Goal: Information Seeking & Learning: Learn about a topic

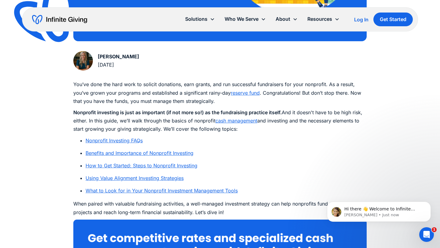
scroll to position [286, 0]
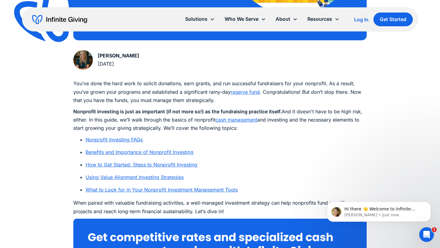
drag, startPoint x: 74, startPoint y: 112, endPoint x: 283, endPoint y: 112, distance: 209.4
click at [283, 112] on p "Nonprofit investing is just as important (if not more so!) as the fundraising p…" at bounding box center [219, 120] width 293 height 25
copy strong "Nonprofit investing is just as important (if not more so!) as the fundraising p…"
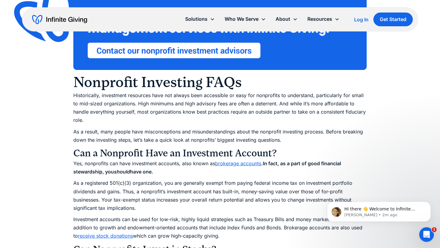
scroll to position [511, 0]
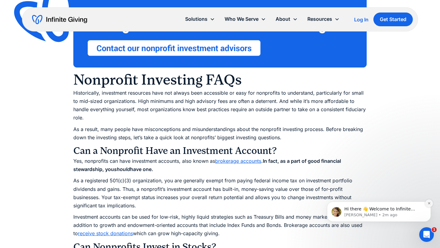
click at [428, 203] on icon "Dismiss notification" at bounding box center [429, 203] width 3 height 3
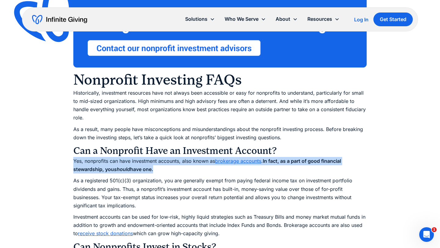
drag, startPoint x: 74, startPoint y: 161, endPoint x: 172, endPoint y: 167, distance: 98.0
click at [172, 167] on p "Yes, nonprofits can have investment accounts, also known as brokerage accounts …" at bounding box center [219, 165] width 293 height 17
copy p "Yes, nonprofits can have investment accounts, also known as brokerage accounts …"
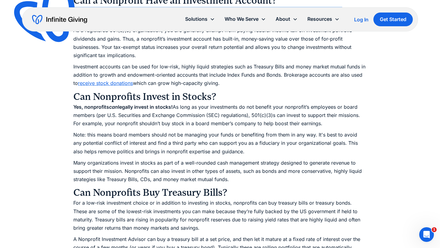
scroll to position [671, 0]
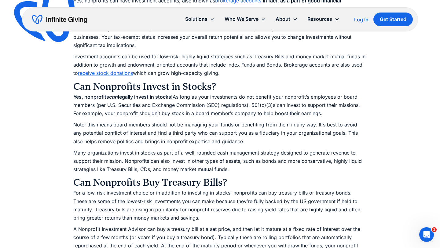
click at [199, 189] on p "For a low-risk investment choice or in addition to investing in stocks, nonprof…" at bounding box center [219, 205] width 293 height 33
click at [199, 166] on p "Many organizations invest in stocks as part of a well-rounded cash management s…" at bounding box center [219, 161] width 293 height 25
click at [198, 161] on p "Many organizations invest in stocks as part of a well-rounded cash management s…" at bounding box center [219, 161] width 293 height 25
click at [198, 152] on p "Many organizations invest in stocks as part of a well-rounded cash management s…" at bounding box center [219, 161] width 293 height 25
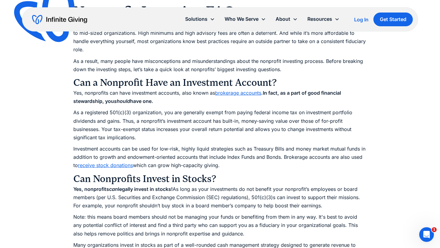
scroll to position [579, 0]
drag, startPoint x: 73, startPoint y: 148, endPoint x: 246, endPoint y: 166, distance: 174.0
click at [246, 166] on p "Investment accounts can be used for low-risk, highly liquid strategies such as …" at bounding box center [219, 157] width 293 height 25
copy p "Investment accounts can be used for low-risk, highly liquid strategies such as …"
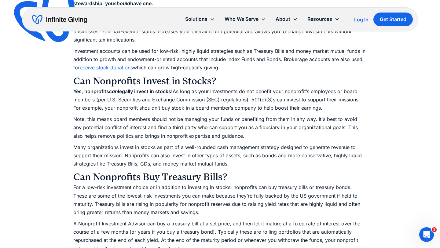
scroll to position [677, 0]
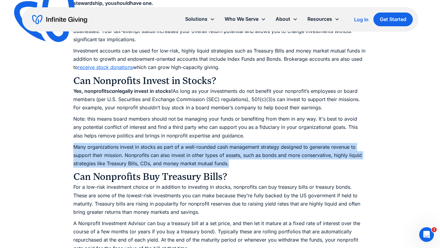
drag, startPoint x: 73, startPoint y: 147, endPoint x: 232, endPoint y: 163, distance: 159.5
click at [232, 163] on p "Many organizations invest in stocks as part of a well-rounded cash management s…" at bounding box center [219, 155] width 293 height 25
copy p "Many organizations invest in stocks as part of a well-rounded cash management s…"
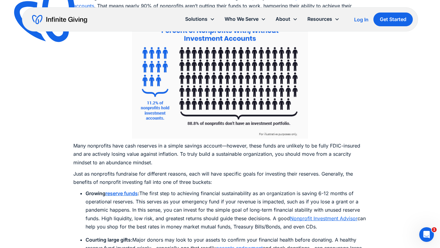
scroll to position [1375, 0]
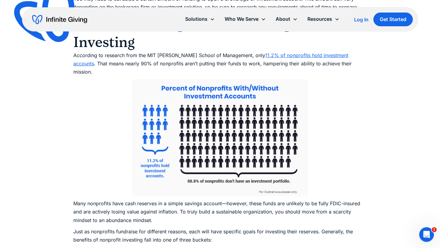
click at [74, 54] on img at bounding box center [50, 17] width 81 height 78
drag, startPoint x: 74, startPoint y: 54, endPoint x: 148, endPoint y: 58, distance: 74.1
click at [74, 54] on img at bounding box center [50, 17] width 81 height 78
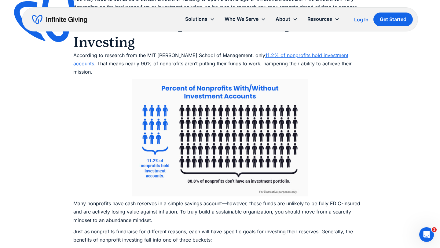
drag, startPoint x: 74, startPoint y: 54, endPoint x: 103, endPoint y: 53, distance: 29.1
drag, startPoint x: 99, startPoint y: 54, endPoint x: 348, endPoint y: 66, distance: 249.4
click at [348, 66] on p "According to research from the MIT [PERSON_NAME] School of Management, only 11.…" at bounding box center [219, 63] width 293 height 25
copy p "to research from the MIT [PERSON_NAME] School of Management, only 11.2% of nonp…"
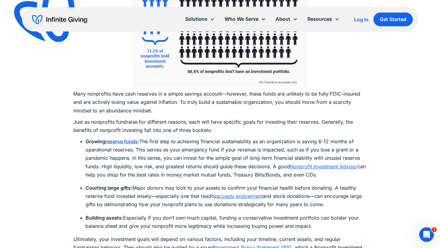
scroll to position [1487, 0]
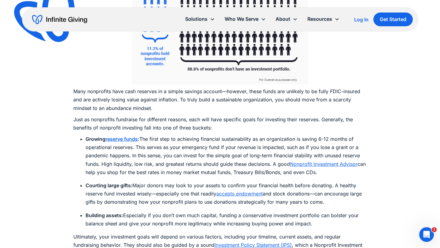
click at [193, 97] on p "Many nonprofits have cash reserves in a simple savings account—however, these f…" at bounding box center [219, 99] width 293 height 25
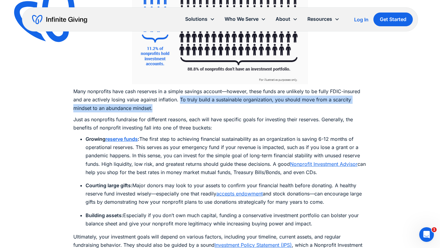
drag, startPoint x: 180, startPoint y: 91, endPoint x: 189, endPoint y: 99, distance: 12.5
click at [189, 99] on p "Many nonprofits have cash reserves in a simple savings account—however, these f…" at bounding box center [219, 99] width 293 height 25
copy p "To truly build a sustainable organization, you should move from a scarcity mind…"
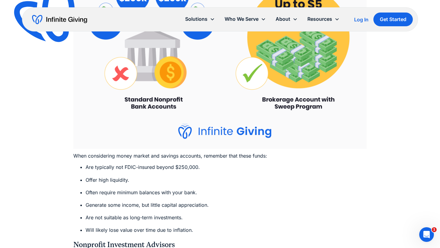
scroll to position [2929, 0]
